Goal: Navigation & Orientation: Find specific page/section

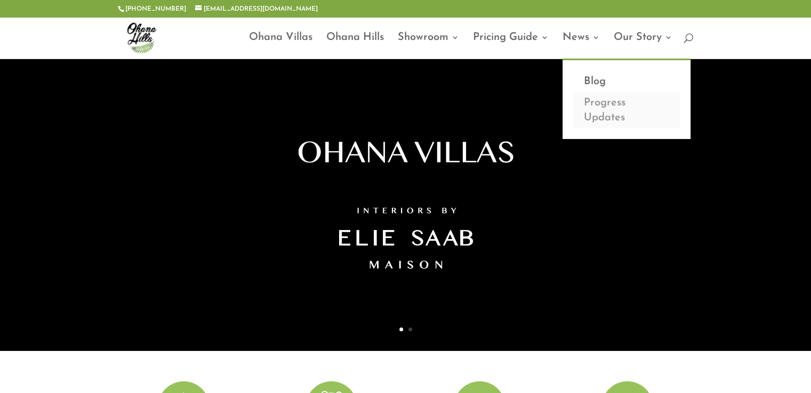
click at [593, 107] on link "Progress Updates" at bounding box center [626, 110] width 107 height 36
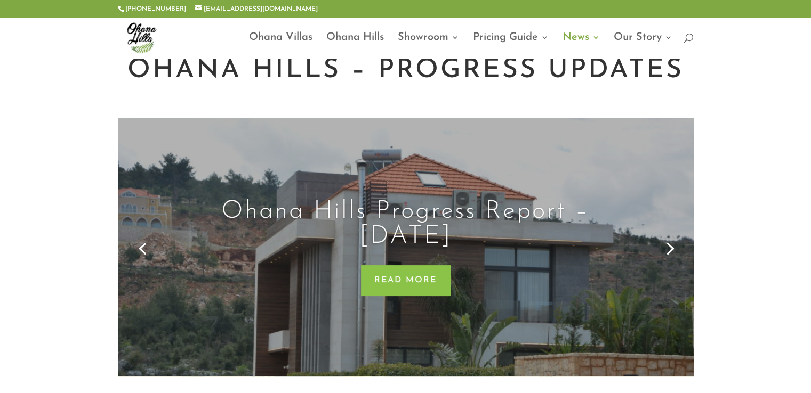
scroll to position [53, 0]
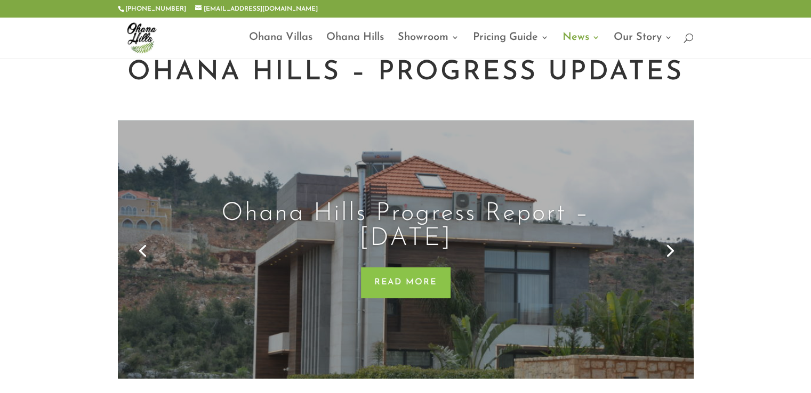
click at [669, 254] on link "Next" at bounding box center [669, 250] width 26 height 26
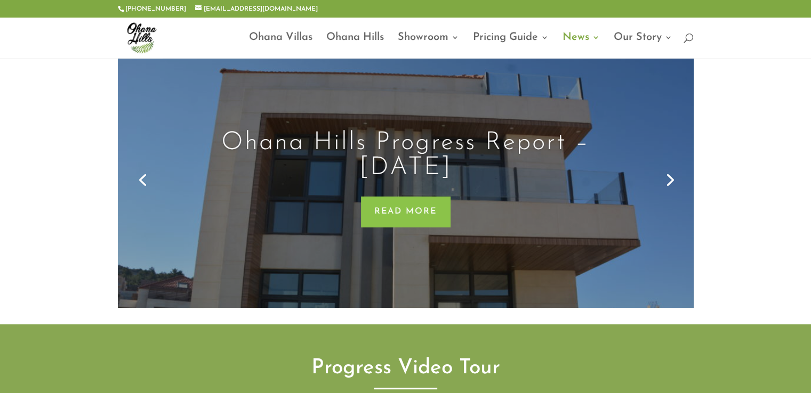
scroll to position [107, 0]
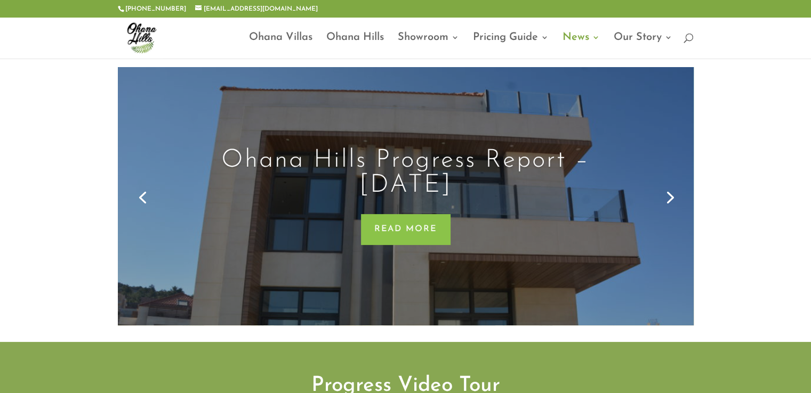
click at [143, 192] on link "Previous" at bounding box center [143, 197] width 26 height 26
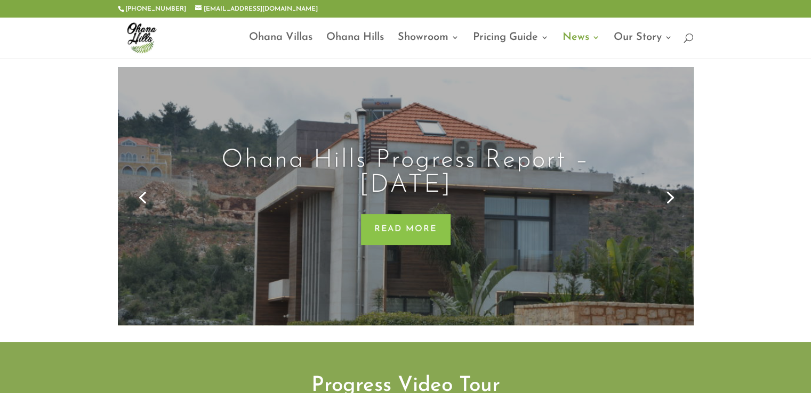
click at [143, 198] on link "Previous" at bounding box center [143, 197] width 26 height 26
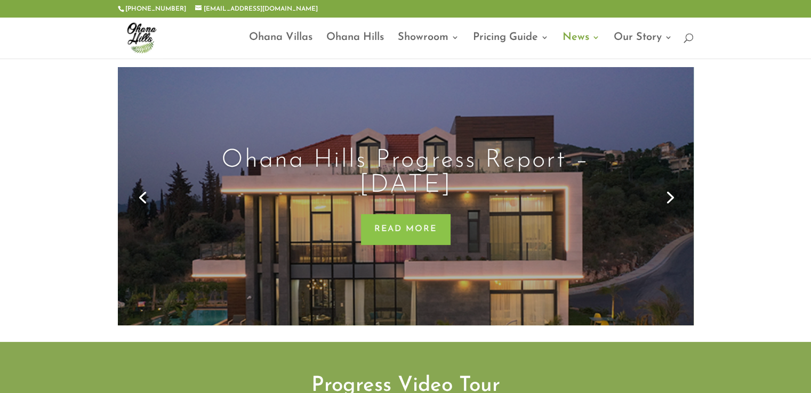
click at [141, 197] on link "Previous" at bounding box center [143, 197] width 26 height 26
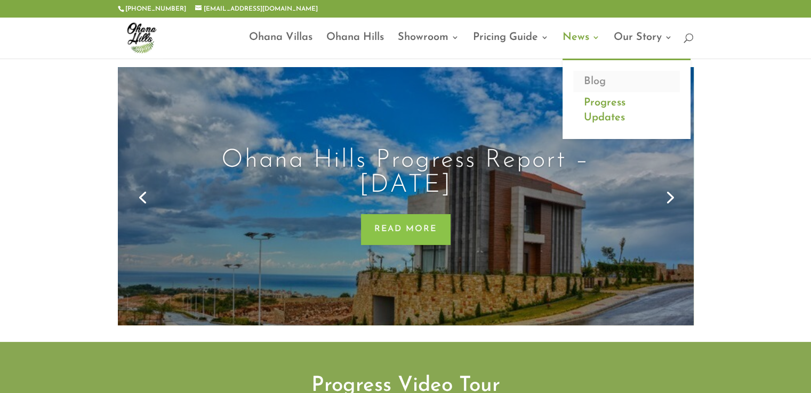
click at [590, 79] on link "Blog" at bounding box center [626, 81] width 107 height 21
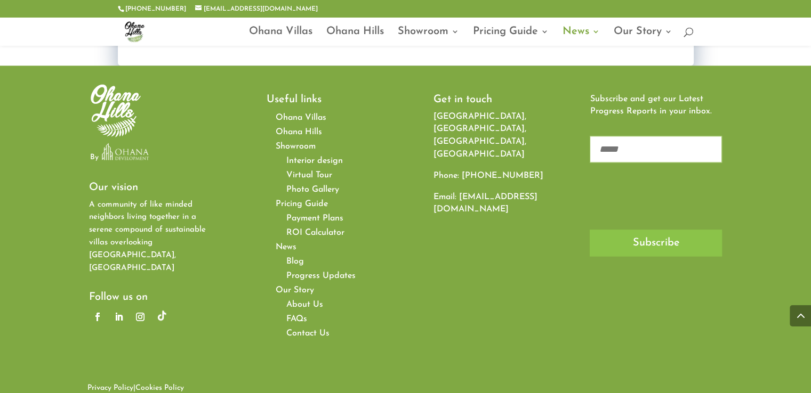
scroll to position [1535, 0]
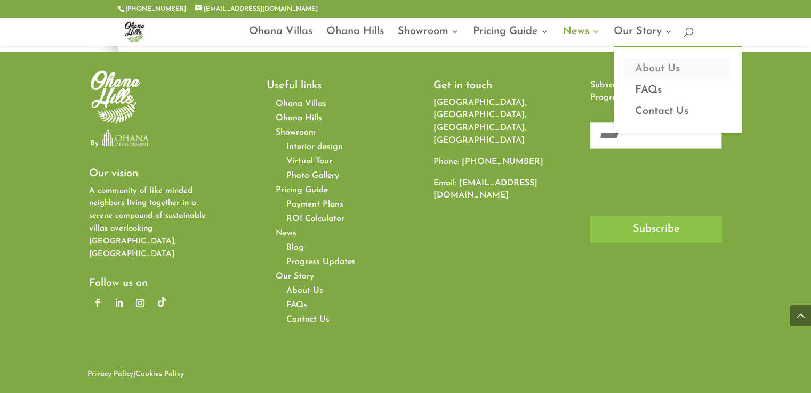
click at [659, 67] on link "About Us" at bounding box center [677, 68] width 107 height 21
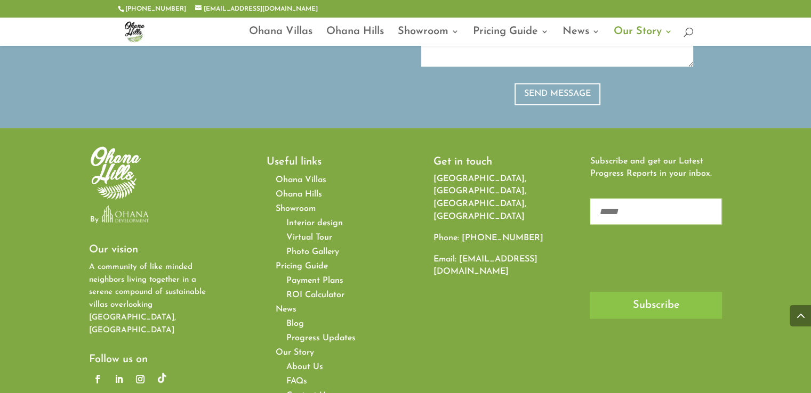
scroll to position [1333, 0]
